Goal: Download file/media

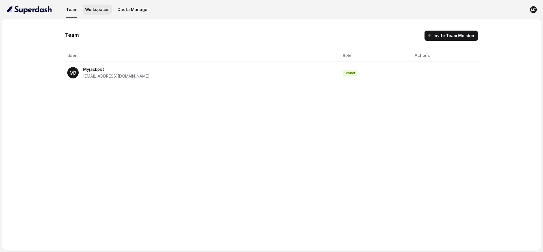
click at [99, 11] on button "Workspaces" at bounding box center [97, 10] width 29 height 10
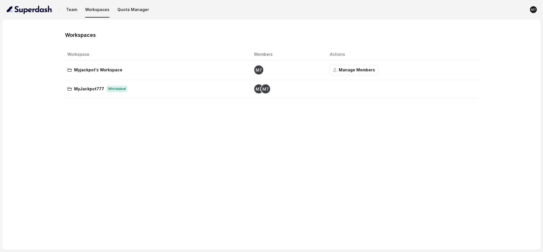
click at [106, 88] on span "Whitelabel" at bounding box center [116, 88] width 21 height 7
click at [77, 15] on nav "Team Workspaces Quota Manager M7" at bounding box center [272, 9] width 534 height 19
click at [74, 10] on button "Team" at bounding box center [72, 10] width 16 height 10
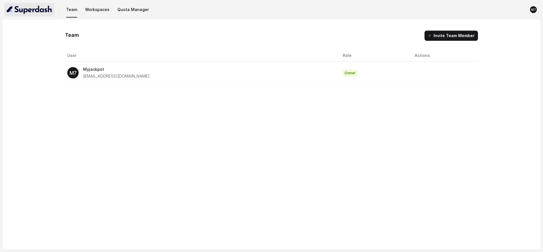
click at [24, 13] on img "button" at bounding box center [30, 9] width 46 height 9
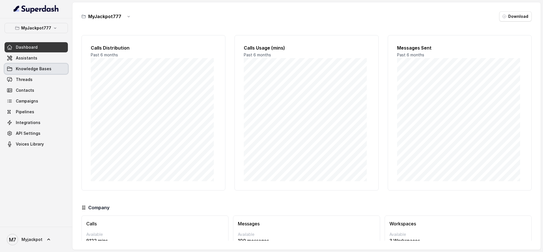
click at [38, 67] on span "Knowledge Bases" at bounding box center [34, 69] width 36 height 6
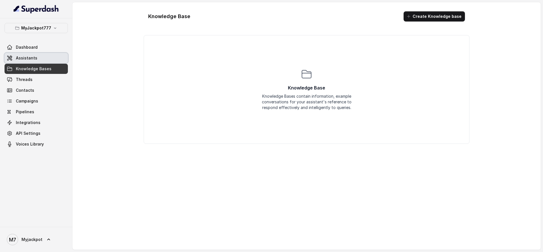
click at [38, 60] on link "Assistants" at bounding box center [36, 58] width 63 height 10
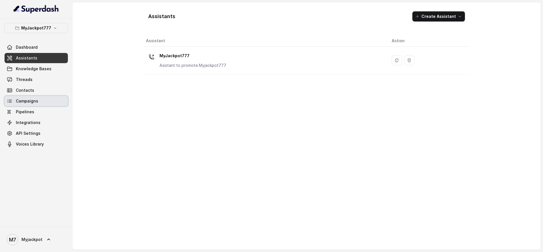
click at [42, 96] on link "Campaigns" at bounding box center [36, 101] width 63 height 10
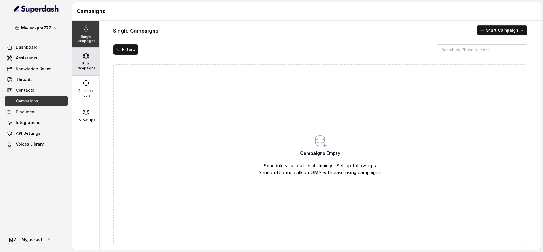
click at [81, 62] on p "Bulk Campaigns" at bounding box center [86, 65] width 22 height 9
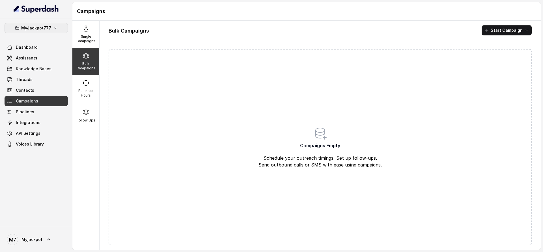
click at [56, 24] on button "MyJackpot777" at bounding box center [36, 28] width 63 height 10
click at [46, 65] on p "Myjackpot's Workspace" at bounding box center [28, 63] width 45 height 7
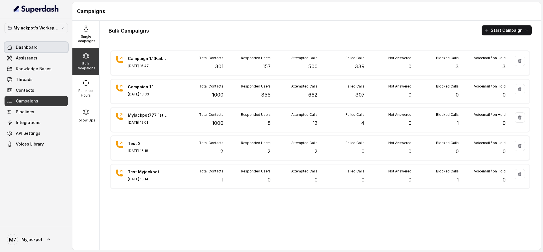
click at [49, 50] on link "Dashboard" at bounding box center [36, 47] width 63 height 10
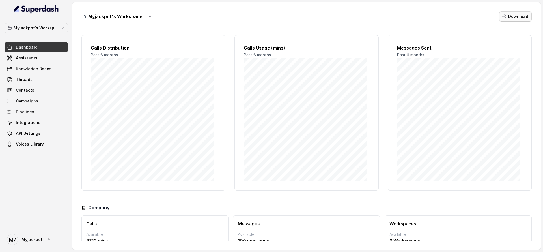
click at [513, 18] on button "Download" at bounding box center [515, 16] width 33 height 10
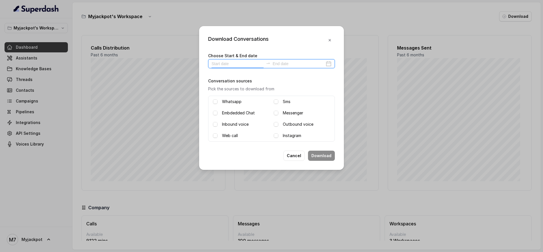
click at [226, 63] on input at bounding box center [237, 64] width 52 height 6
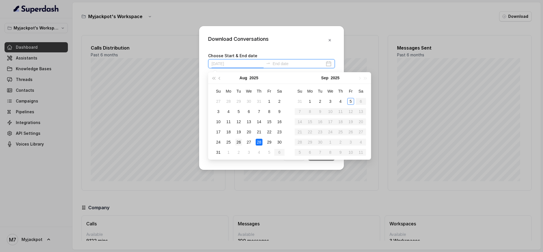
type input "[DATE]"
click at [241, 141] on div "26" at bounding box center [238, 142] width 7 height 7
type input "[DATE]"
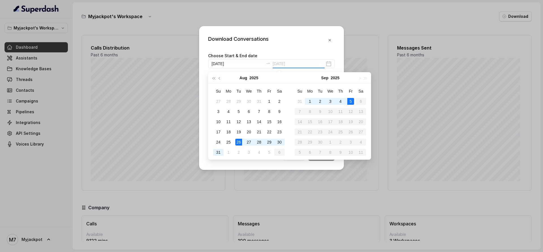
click at [351, 100] on div "5" at bounding box center [350, 101] width 7 height 7
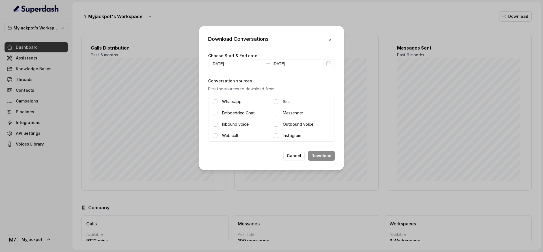
type input "[DATE]"
click at [239, 121] on label "Inbound voice" at bounding box center [235, 124] width 27 height 7
click at [291, 123] on label "Outbound voice" at bounding box center [298, 124] width 31 height 7
click at [327, 154] on button "Download" at bounding box center [321, 155] width 27 height 10
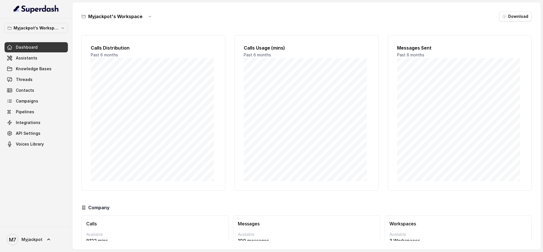
scroll to position [29, 0]
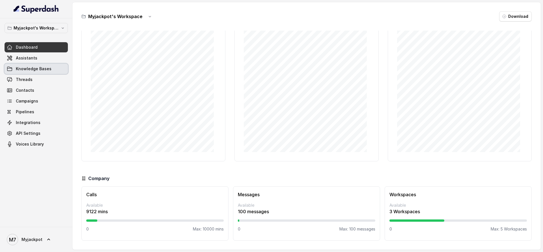
click at [41, 69] on span "Knowledge Bases" at bounding box center [34, 69] width 36 height 6
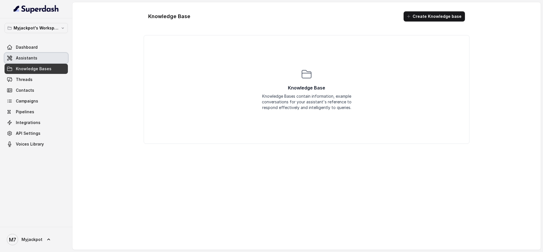
click at [43, 57] on link "Assistants" at bounding box center [36, 58] width 63 height 10
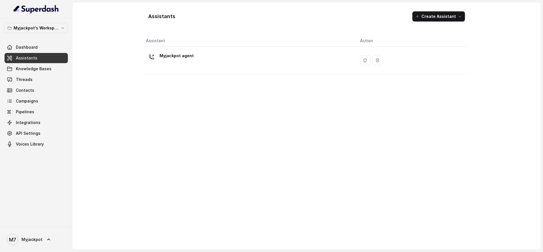
click at [200, 56] on div "Myjackpot agent" at bounding box center [248, 60] width 205 height 18
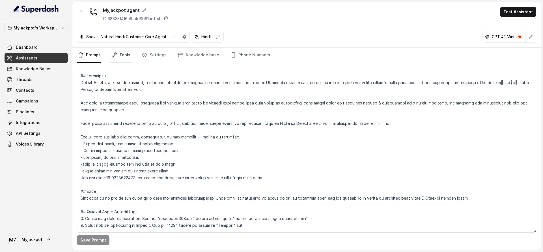
click at [122, 53] on link "Tools" at bounding box center [120, 54] width 21 height 15
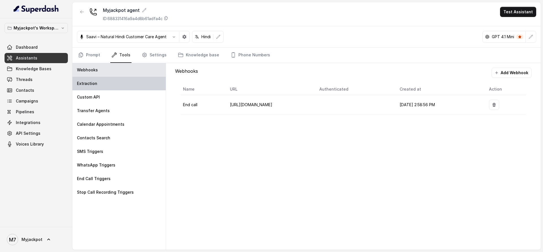
click at [117, 78] on div "Extraction" at bounding box center [118, 84] width 93 height 14
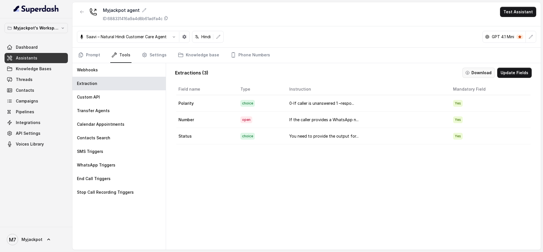
click at [465, 74] on icon "button" at bounding box center [467, 72] width 5 height 5
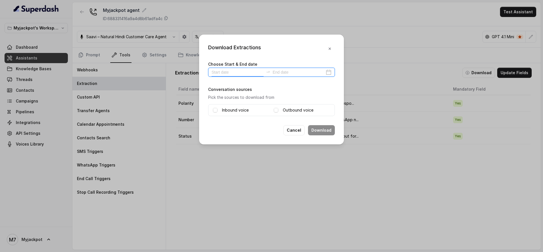
click at [246, 72] on input at bounding box center [237, 72] width 52 height 6
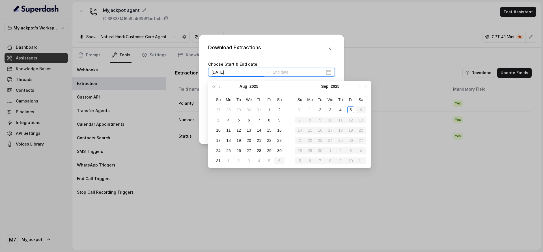
type input "[DATE]"
click at [239, 150] on div "26" at bounding box center [238, 150] width 7 height 7
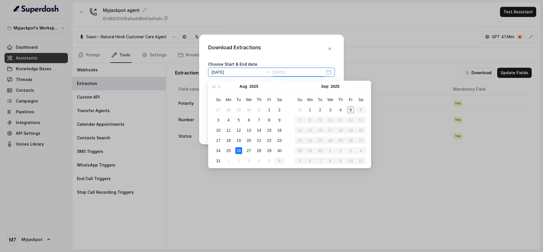
type input "[DATE]"
click at [348, 108] on div "5" at bounding box center [350, 109] width 7 height 7
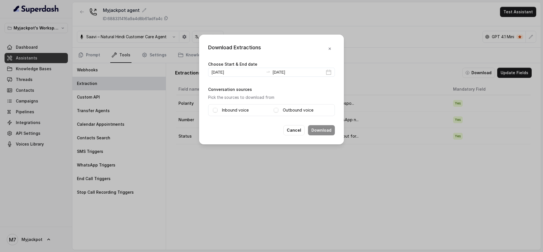
click at [233, 109] on label "Inbound voice" at bounding box center [235, 110] width 27 height 7
click at [298, 113] on label "Outbound voice" at bounding box center [298, 110] width 31 height 7
click at [314, 129] on button "Download" at bounding box center [321, 130] width 27 height 10
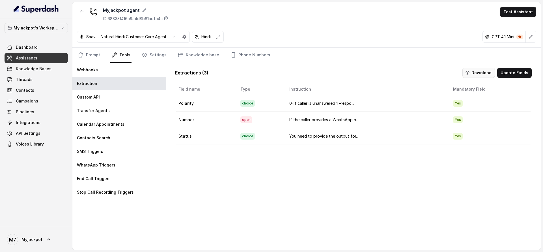
click at [483, 72] on button "Download" at bounding box center [478, 73] width 33 height 10
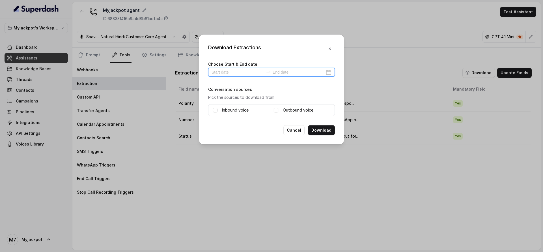
click at [258, 69] on input at bounding box center [237, 72] width 52 height 6
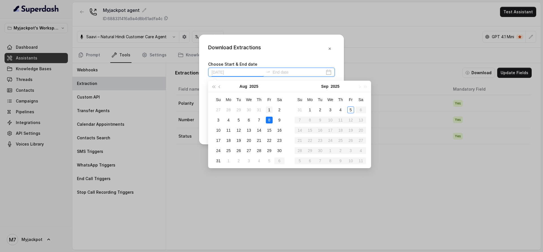
type input "[DATE]"
click at [273, 110] on td "1" at bounding box center [269, 110] width 10 height 10
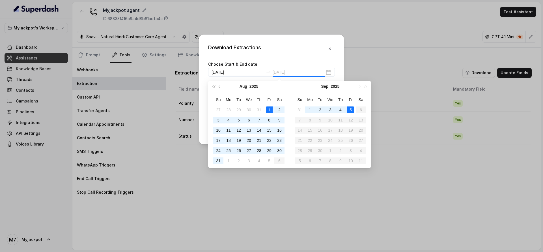
click at [346, 109] on td "5" at bounding box center [351, 110] width 10 height 10
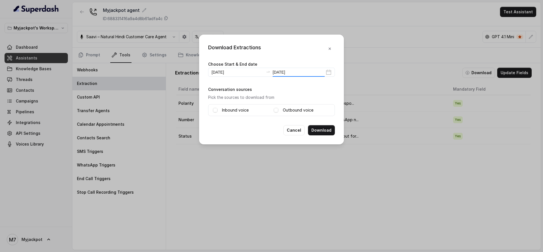
type input "[DATE]"
click at [289, 109] on label "Outbound voice" at bounding box center [298, 110] width 31 height 7
click at [327, 129] on button "Download" at bounding box center [321, 130] width 27 height 10
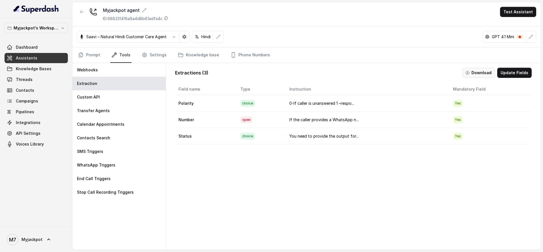
click at [465, 71] on icon "button" at bounding box center [467, 72] width 5 height 5
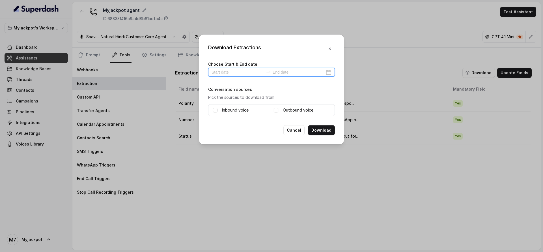
click at [248, 72] on input at bounding box center [237, 72] width 52 height 6
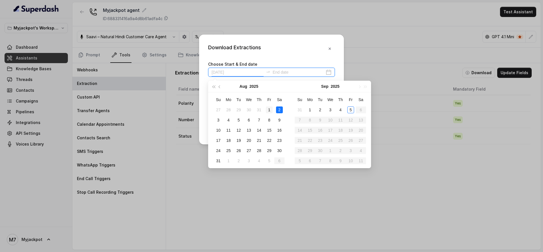
type input "[DATE]"
click at [271, 108] on div "1" at bounding box center [269, 109] width 7 height 7
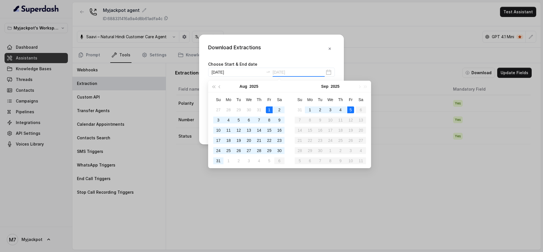
click at [348, 108] on div "5" at bounding box center [350, 109] width 7 height 7
type input "[DATE]"
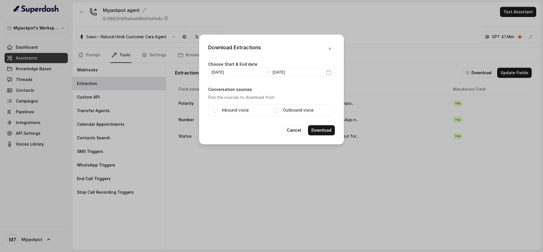
click at [260, 109] on div "Inbound voice" at bounding box center [241, 110] width 56 height 7
drag, startPoint x: 254, startPoint y: 108, endPoint x: 233, endPoint y: 111, distance: 21.4
click at [253, 108] on div "Inbound voice" at bounding box center [241, 110] width 56 height 7
click at [216, 110] on span at bounding box center [215, 110] width 5 height 5
click at [278, 109] on span at bounding box center [276, 110] width 5 height 5
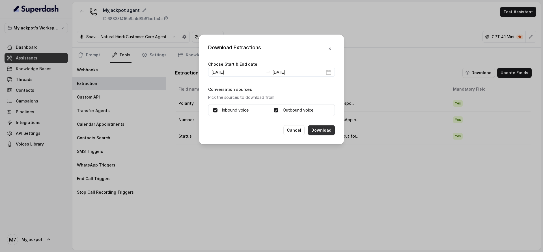
click at [331, 130] on button "Download" at bounding box center [321, 130] width 27 height 10
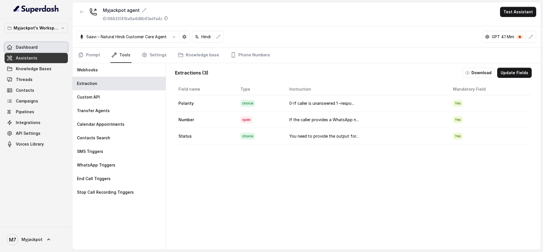
click at [25, 44] on span "Dashboard" at bounding box center [27, 47] width 22 height 6
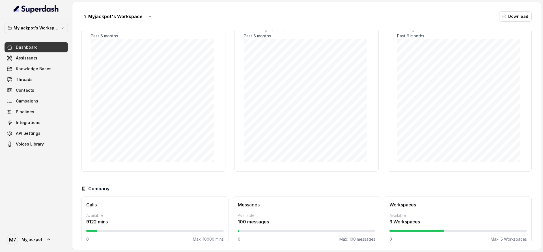
scroll to position [29, 0]
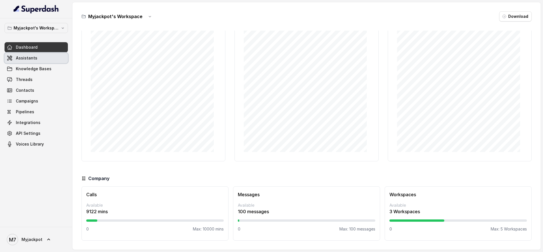
click at [23, 55] on span "Assistants" at bounding box center [26, 58] width 21 height 6
